Goal: Information Seeking & Learning: Learn about a topic

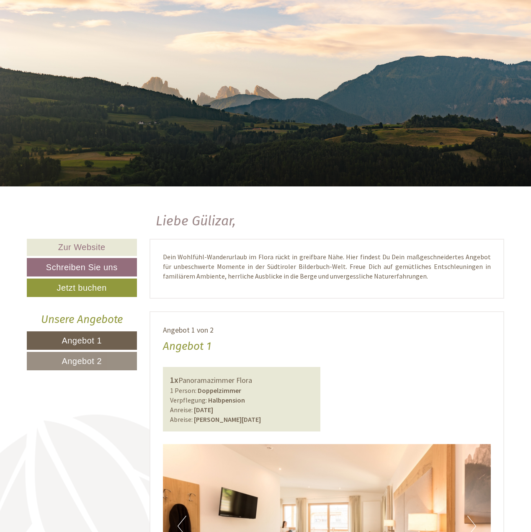
scroll to position [251, 0]
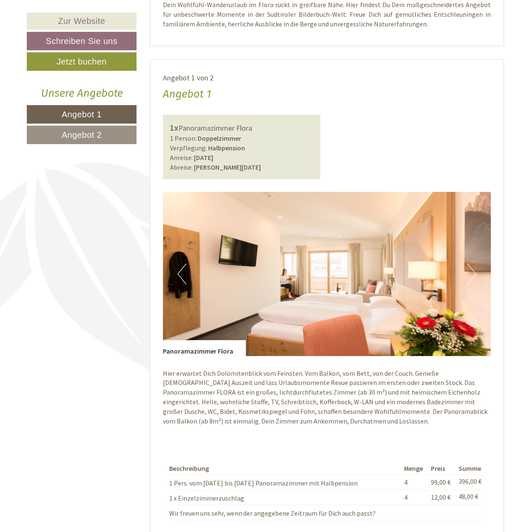
scroll to position [335, 0]
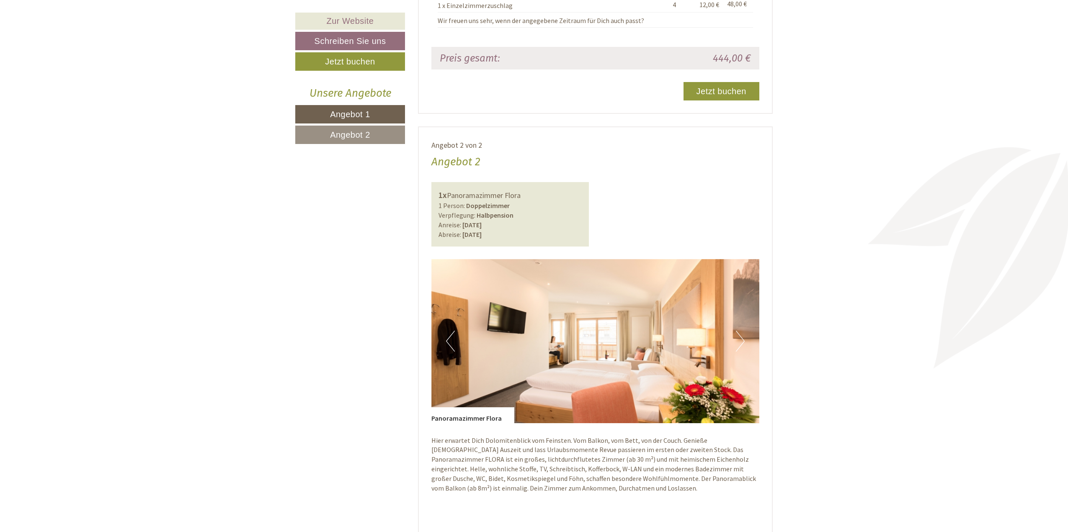
scroll to position [1088, 0]
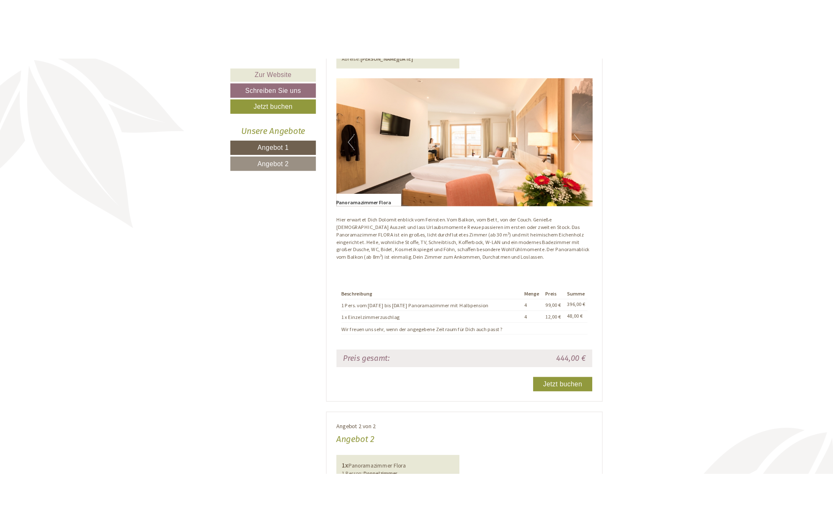
scroll to position [620, 0]
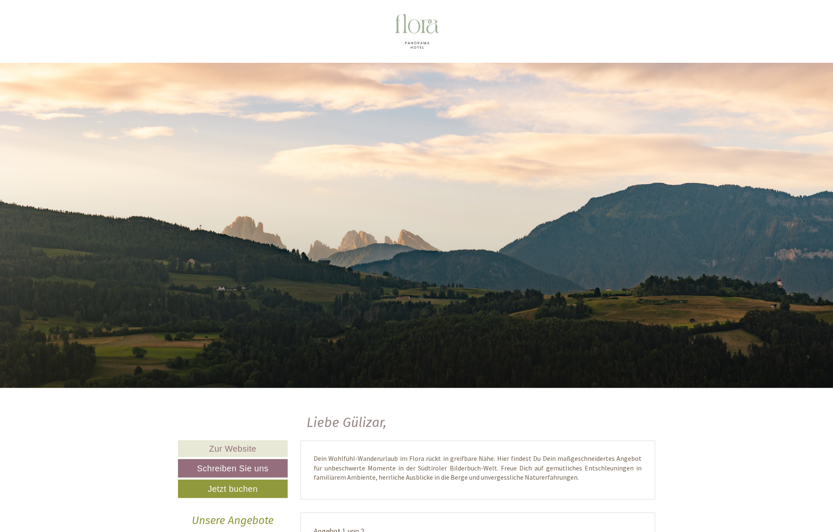
click at [113, 437] on div "Liebe Gülizar, Dein Wohlfühl-Wanderurlaub im Flora rückt in greifbare Nähe. Hie…" at bounding box center [416, 414] width 833 height 52
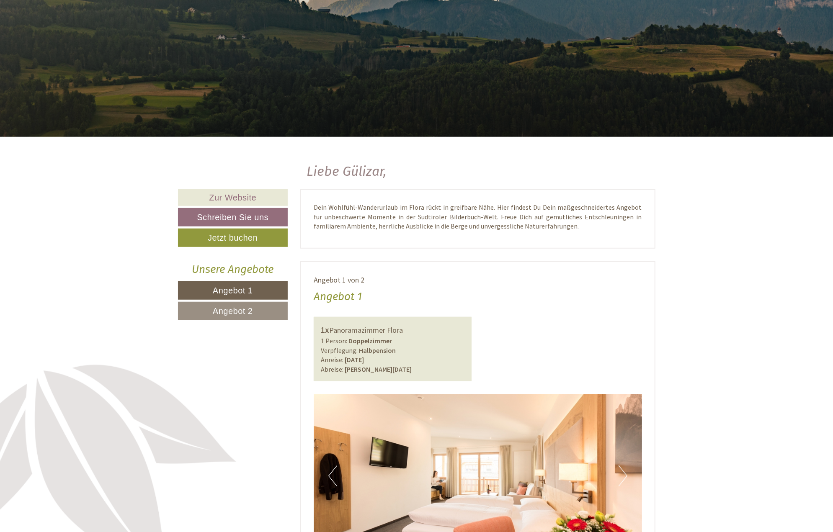
scroll to position [335, 0]
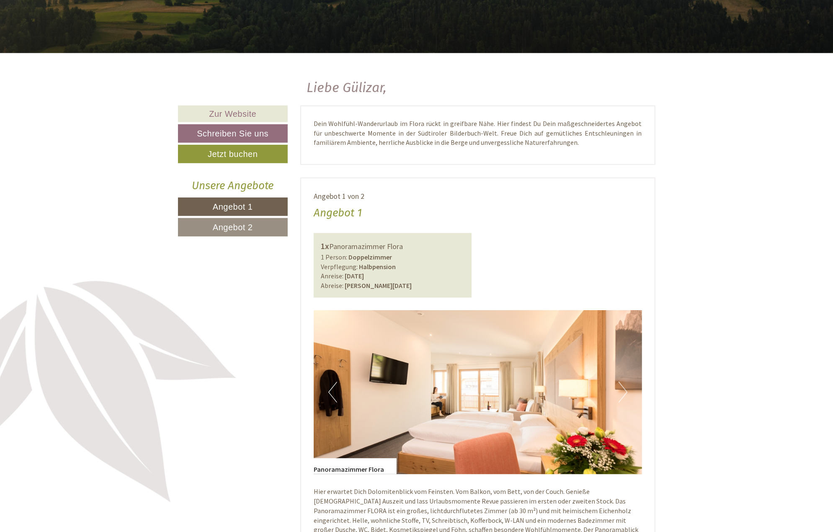
click at [314, 180] on div "Angebot 1 von 2 Angebot 1 1x Panoramazimmer Flora 1 Person: Doppelzimmer Verpfl…" at bounding box center [477, 452] width 355 height 548
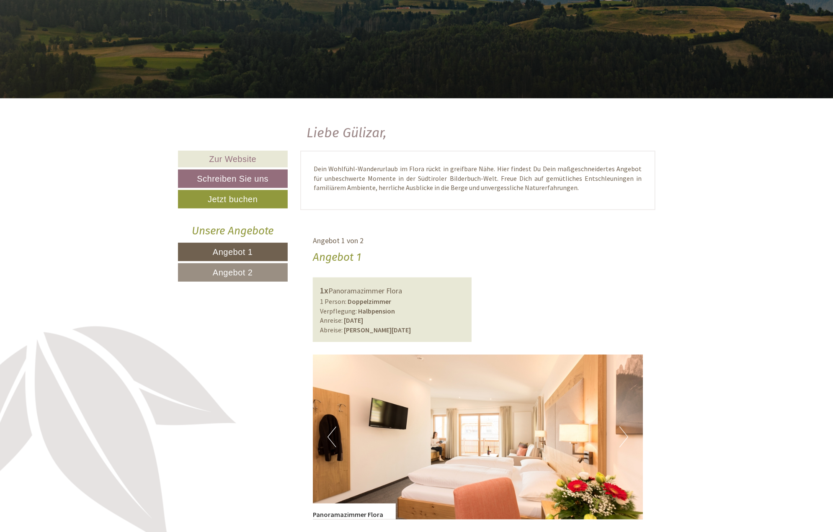
scroll to position [251, 0]
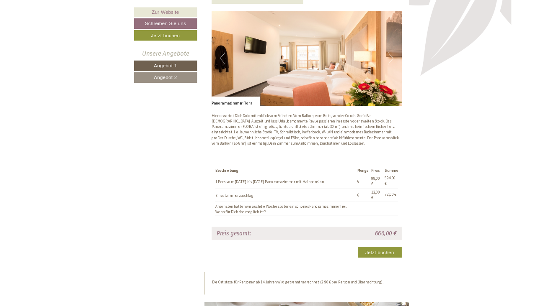
scroll to position [1088, 0]
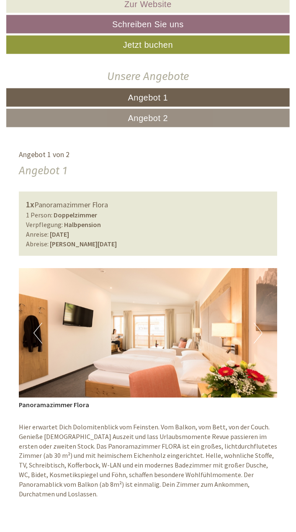
scroll to position [122, 0]
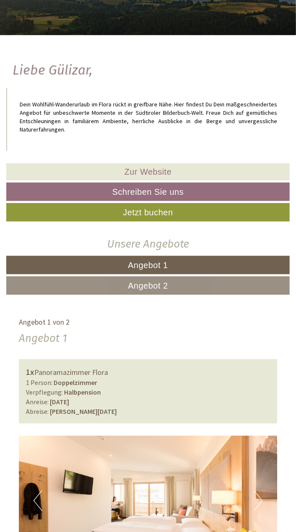
click at [133, 331] on div "Angebot 1" at bounding box center [148, 338] width 258 height 15
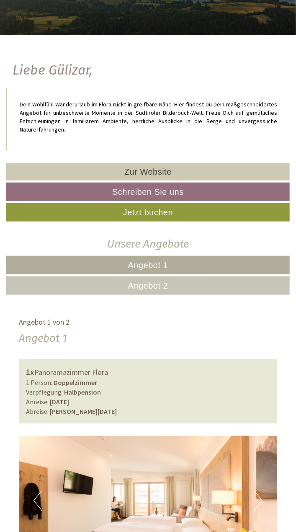
click at [103, 336] on div "Angebot 1" at bounding box center [148, 338] width 258 height 15
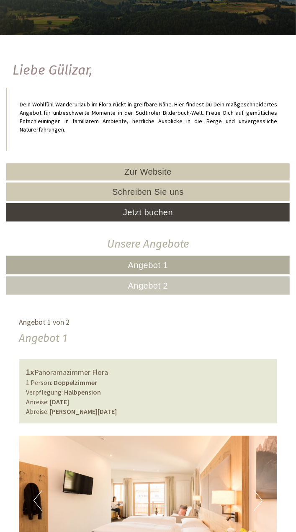
scroll to position [122, 0]
click at [149, 322] on div "Angebot 1 von 2" at bounding box center [148, 322] width 258 height 11
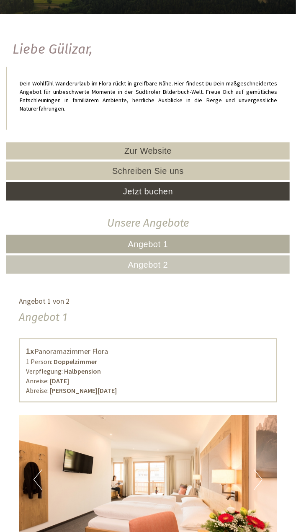
scroll to position [209, 0]
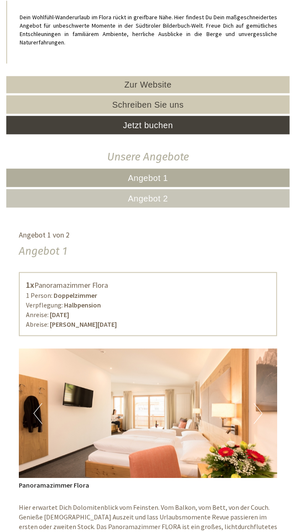
click at [208, 247] on div "Angebot 1" at bounding box center [148, 251] width 258 height 15
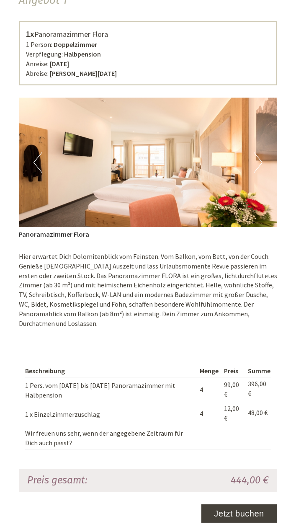
click at [76, 345] on div "Beschreibung Menge Preis Summe 1 Pers. vom 06.10. bis 10.10. Panoramazimmer mit…" at bounding box center [148, 407] width 258 height 124
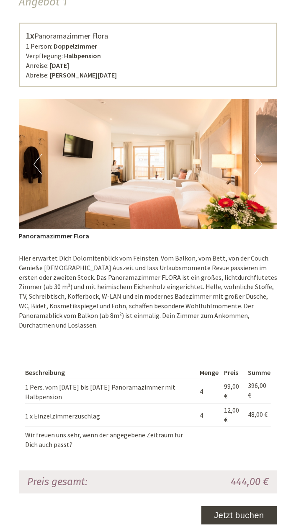
scroll to position [459, 0]
click at [149, 347] on div "Beschreibung Menge Preis Summe 1 Pers. vom 06.10. bis 10.10. Panoramazimmer mit…" at bounding box center [148, 409] width 258 height 124
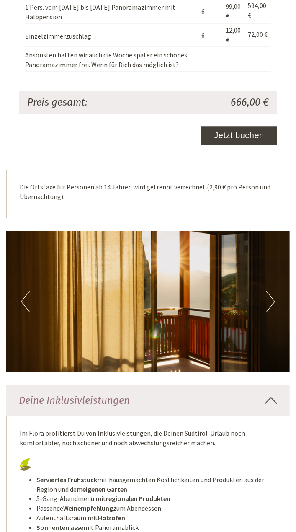
scroll to position [1671, 0]
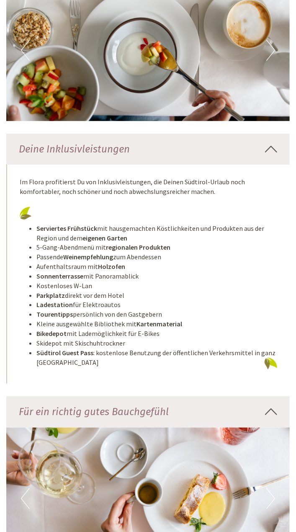
click at [94, 178] on div "Im Flora profitierst Du von Inklusivleistungen, die Deinen Südtirol-Urlaub noch…" at bounding box center [147, 274] width 283 height 219
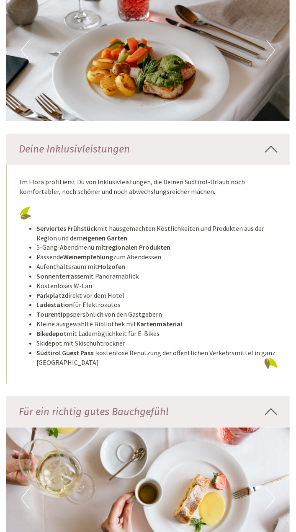
click at [100, 360] on div "Im Flora profitierst Du von Inklusivleistungen, die Deinen Südtirol-Urlaub noch…" at bounding box center [147, 274] width 283 height 219
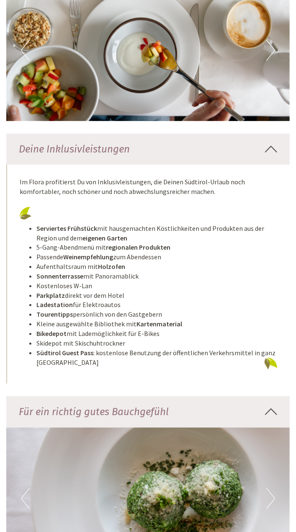
click at [259, 271] on li "Sonnenterrasse mit Panoramablick" at bounding box center [156, 276] width 241 height 10
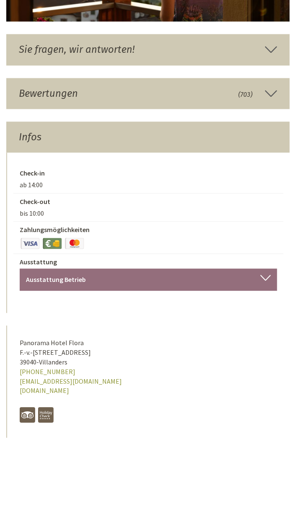
scroll to position [3095, 0]
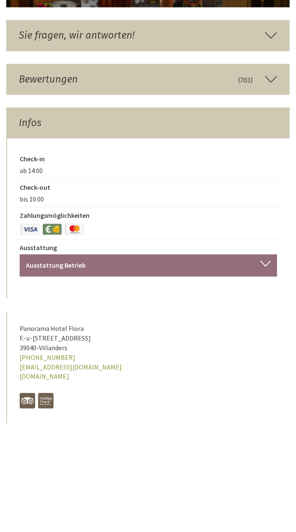
click at [208, 372] on div "[DOMAIN_NAME]" at bounding box center [148, 381] width 257 height 18
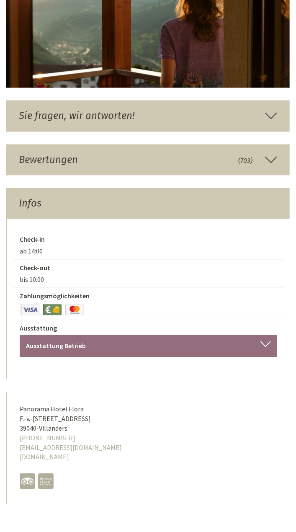
scroll to position [2958, 0]
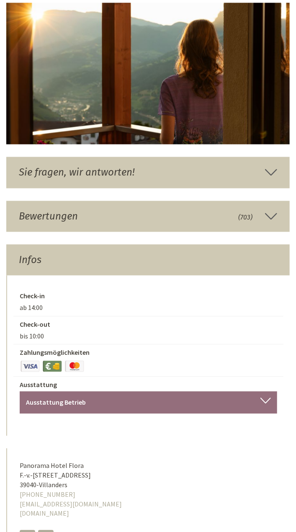
click at [113, 291] on div "Check-in" at bounding box center [148, 297] width 270 height 12
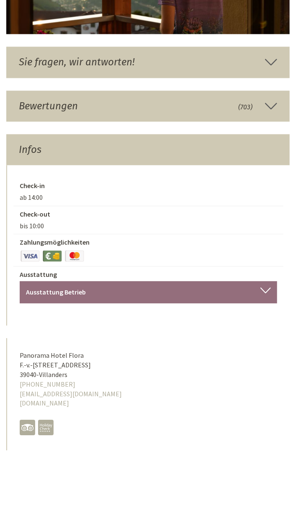
scroll to position [3041, 0]
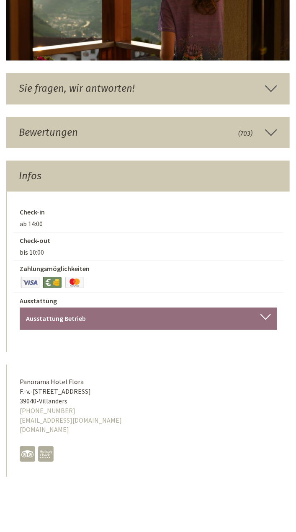
click at [107, 425] on div "[DOMAIN_NAME]" at bounding box center [148, 434] width 257 height 18
